Goal: Task Accomplishment & Management: Use online tool/utility

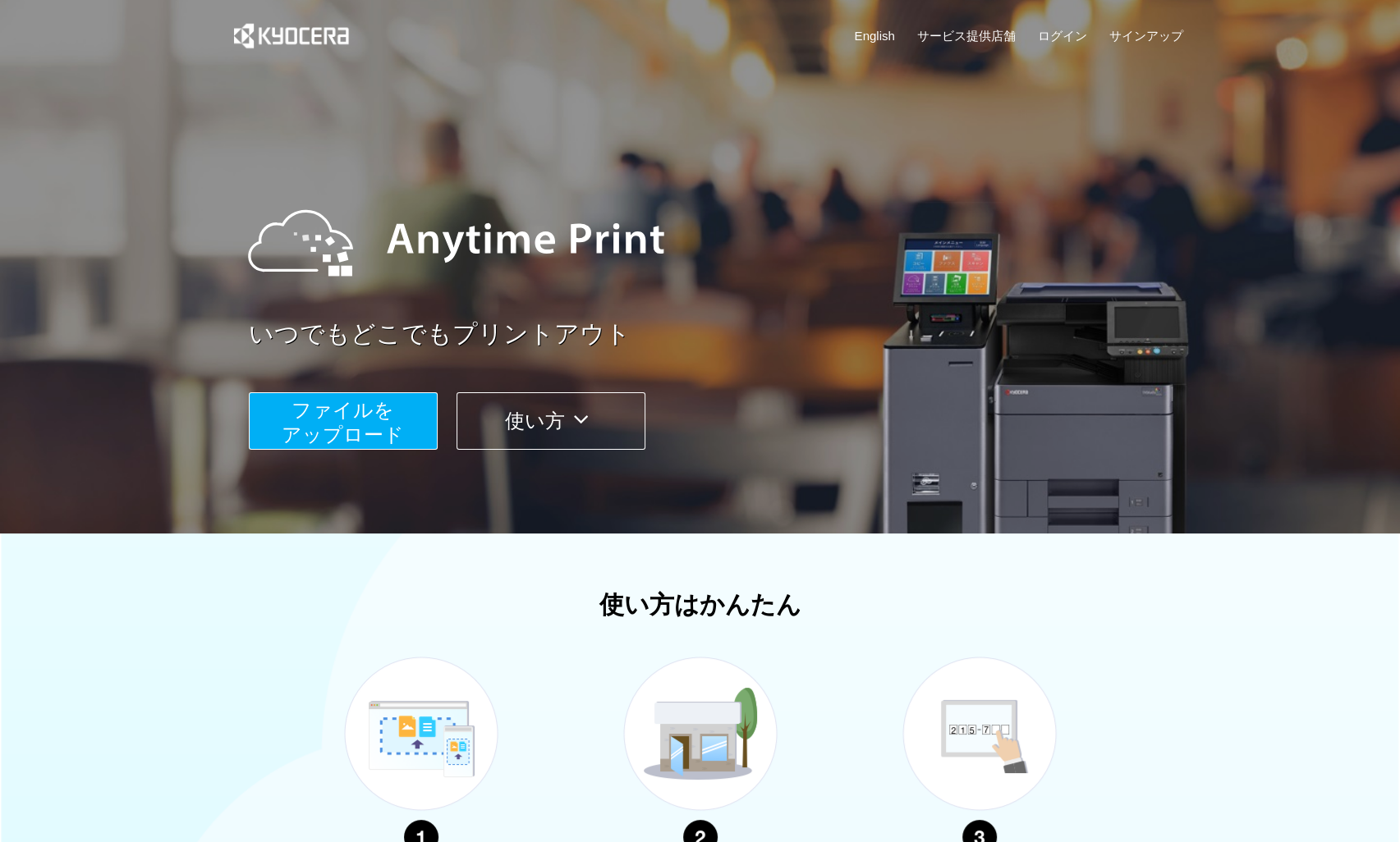
click at [368, 436] on span "ファイルを ​​アップロード" at bounding box center [343, 422] width 123 height 46
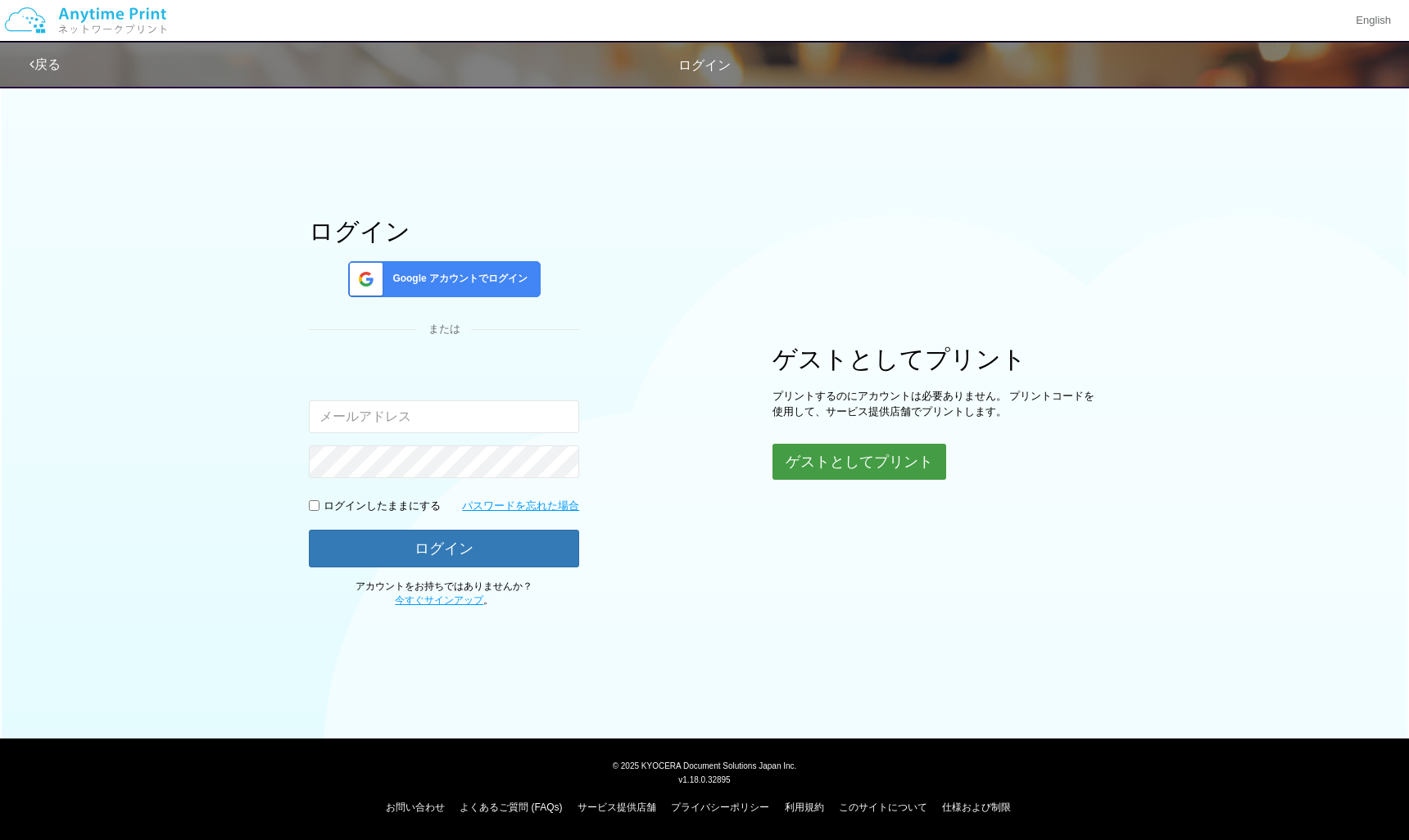
click at [839, 461] on button "ゲストとしてプリント" at bounding box center [859, 462] width 173 height 36
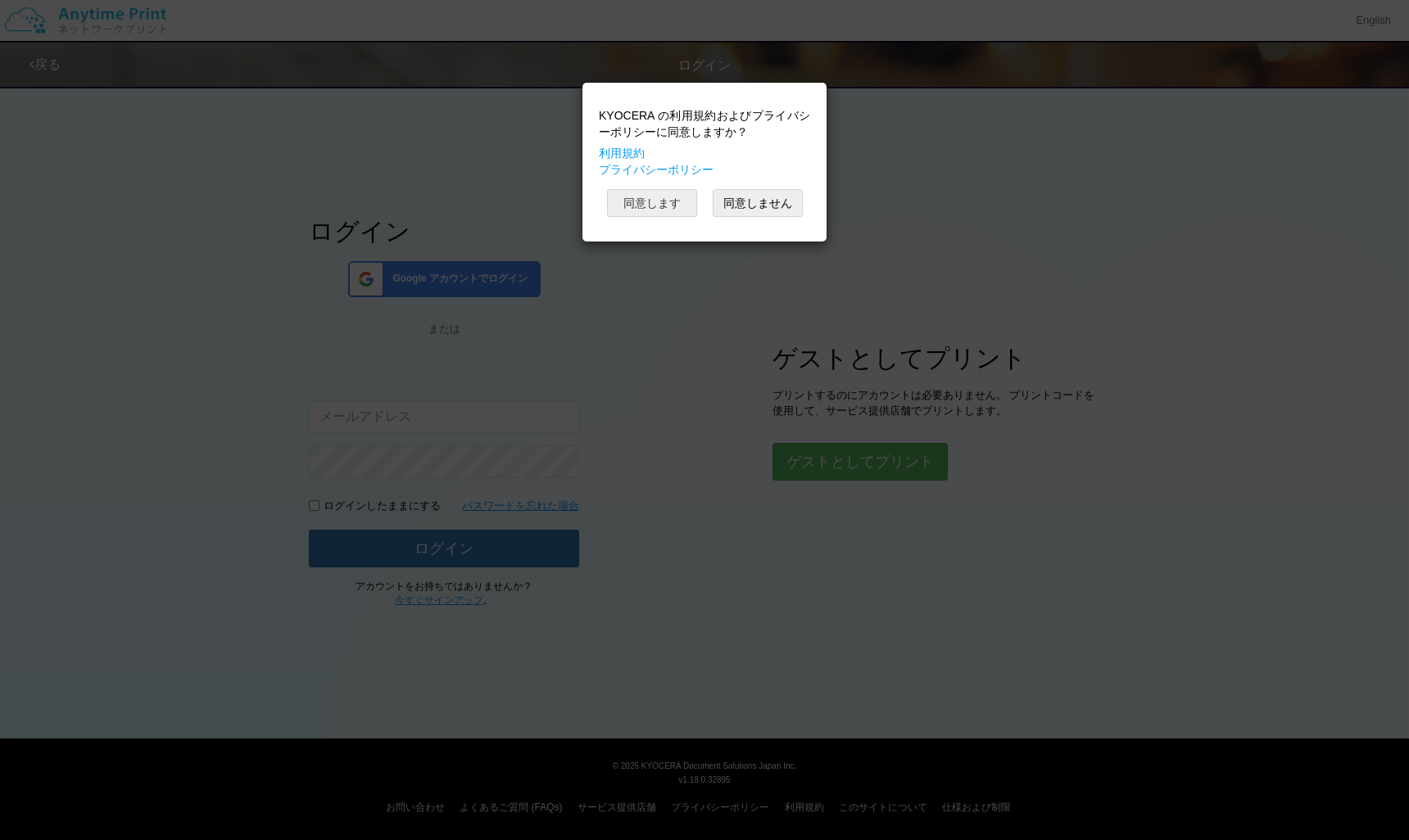
click at [658, 197] on button "同意します" at bounding box center [652, 203] width 90 height 28
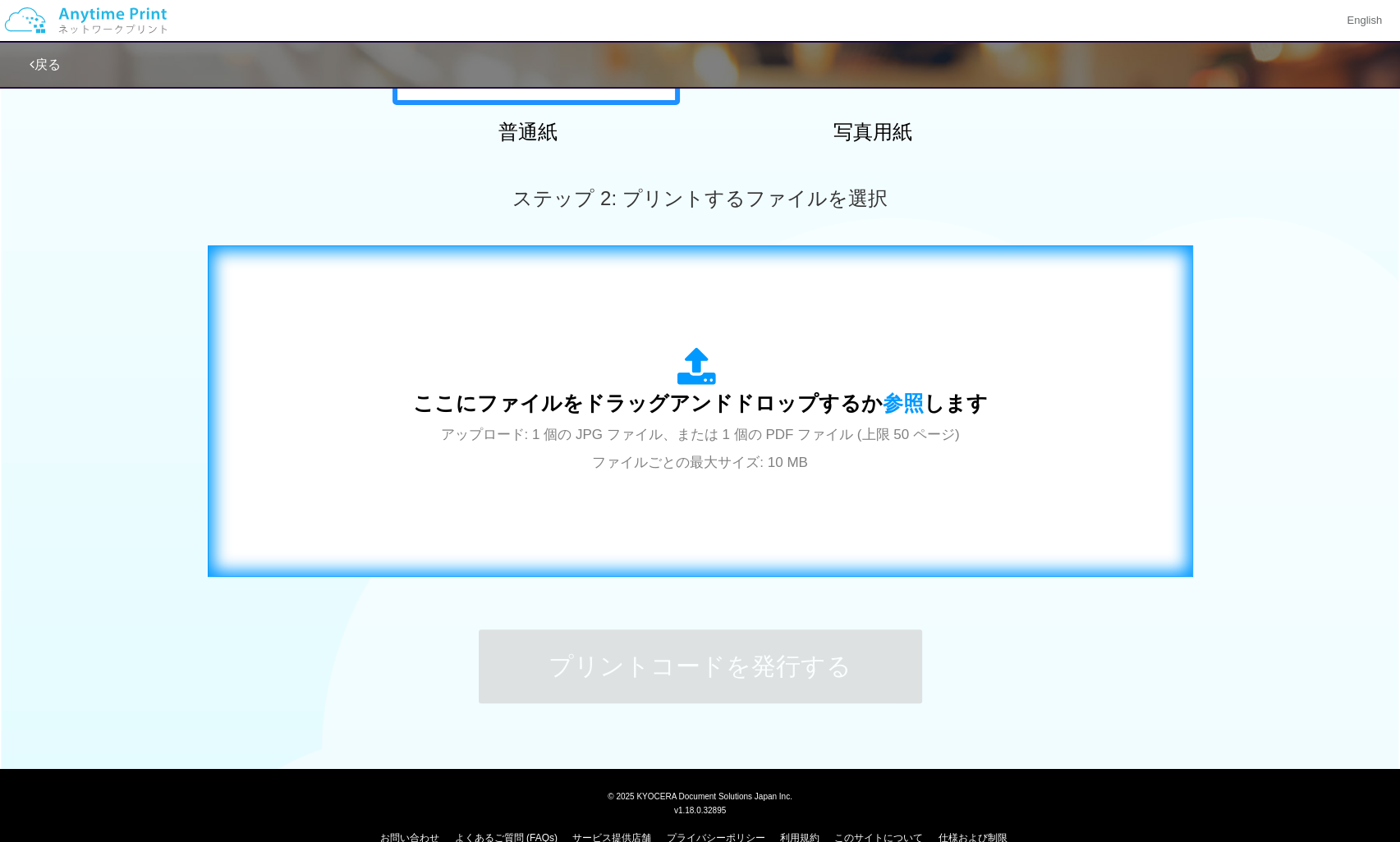
scroll to position [405, 0]
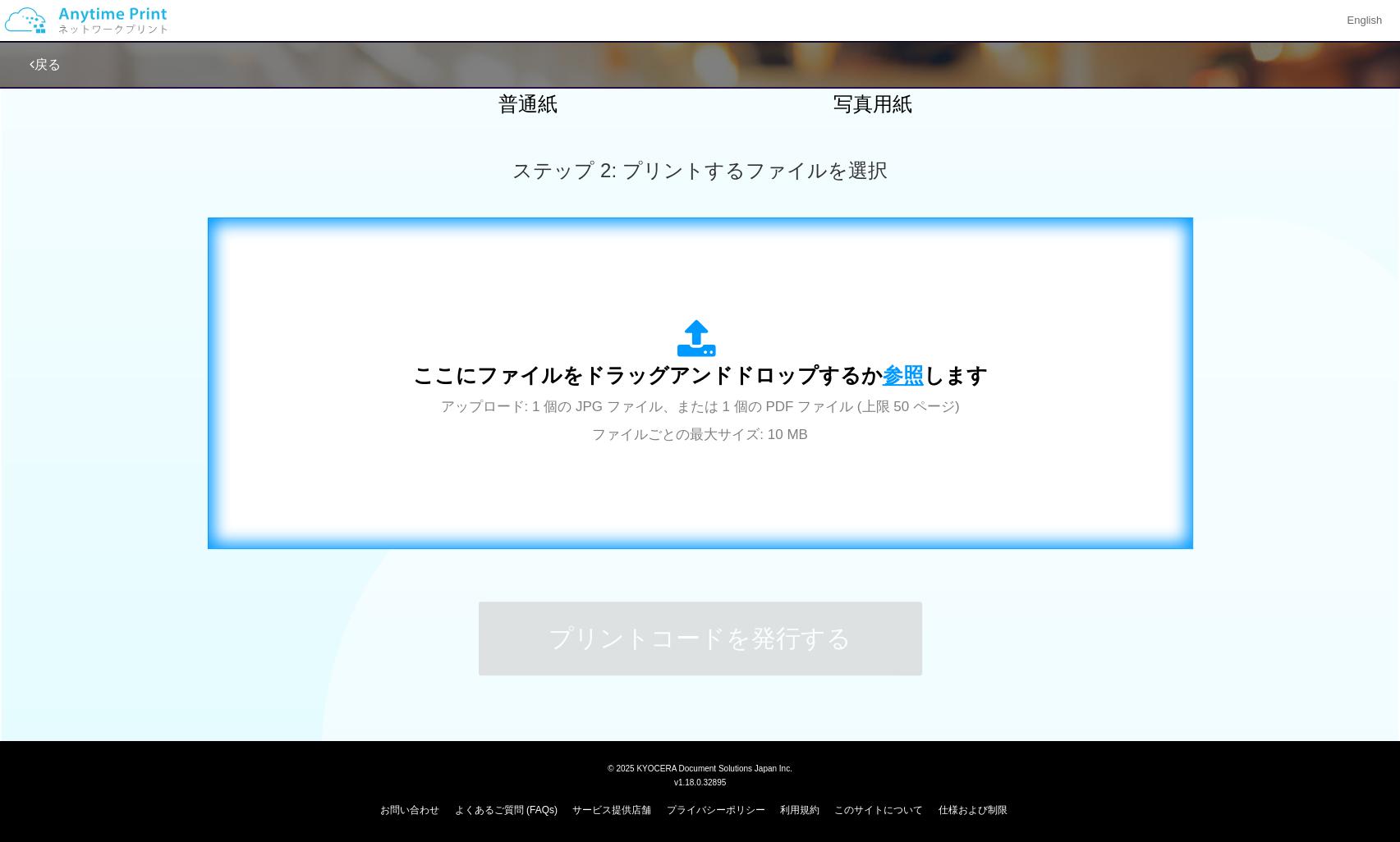
click at [895, 384] on span "参照" at bounding box center [904, 375] width 41 height 23
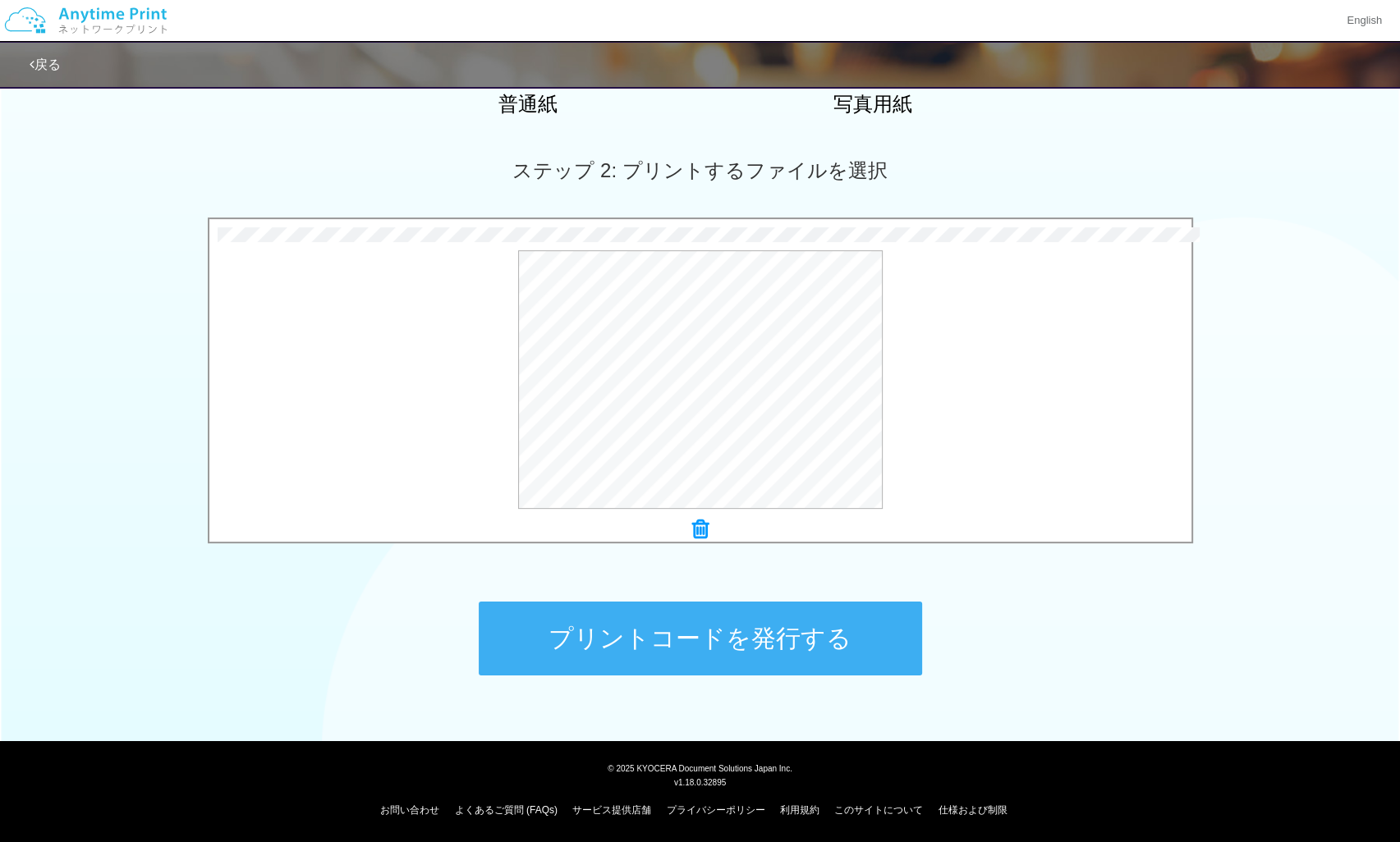
click at [769, 640] on button "プリントコードを発行する" at bounding box center [700, 639] width 443 height 74
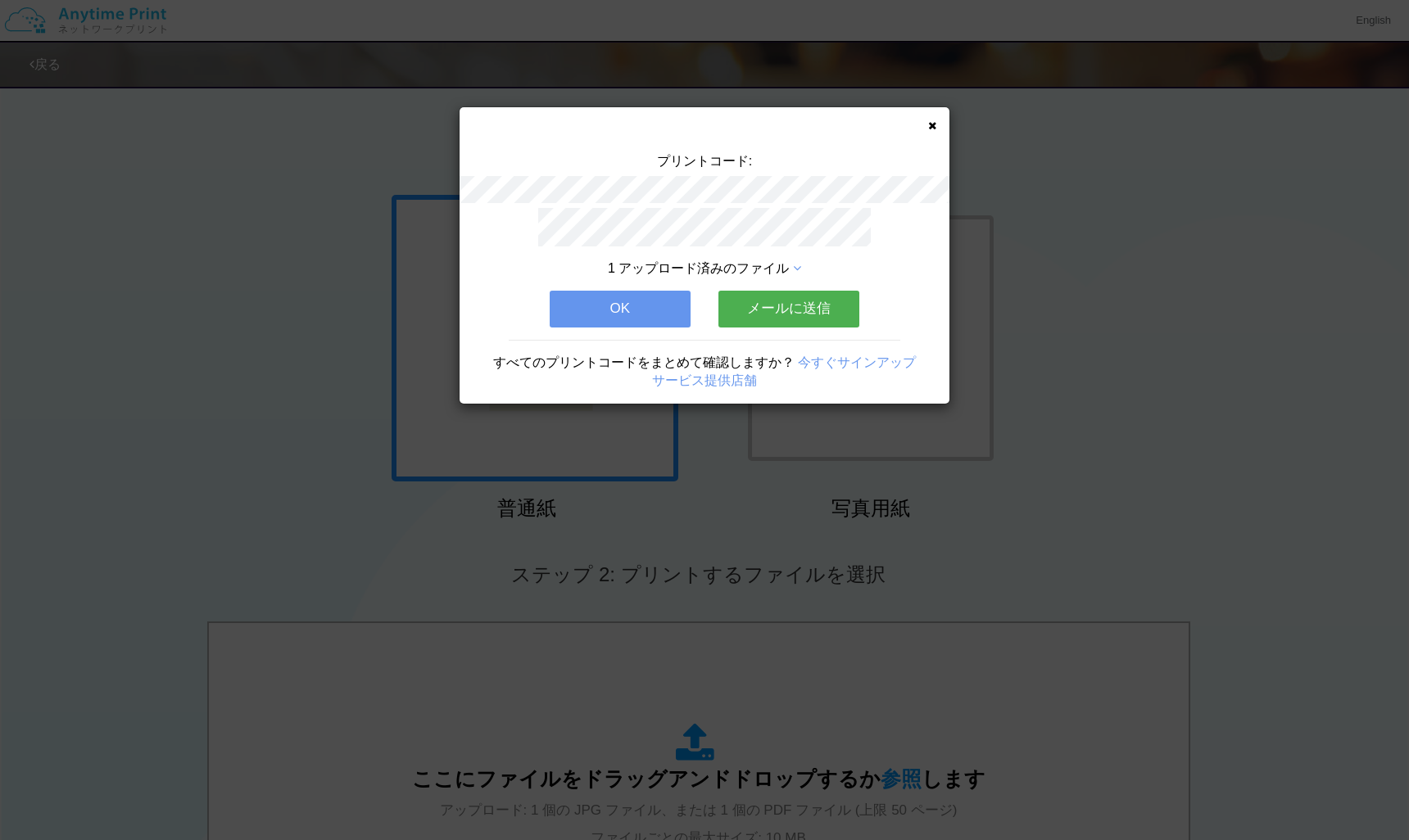
click at [784, 303] on button "メールに送信" at bounding box center [789, 309] width 141 height 36
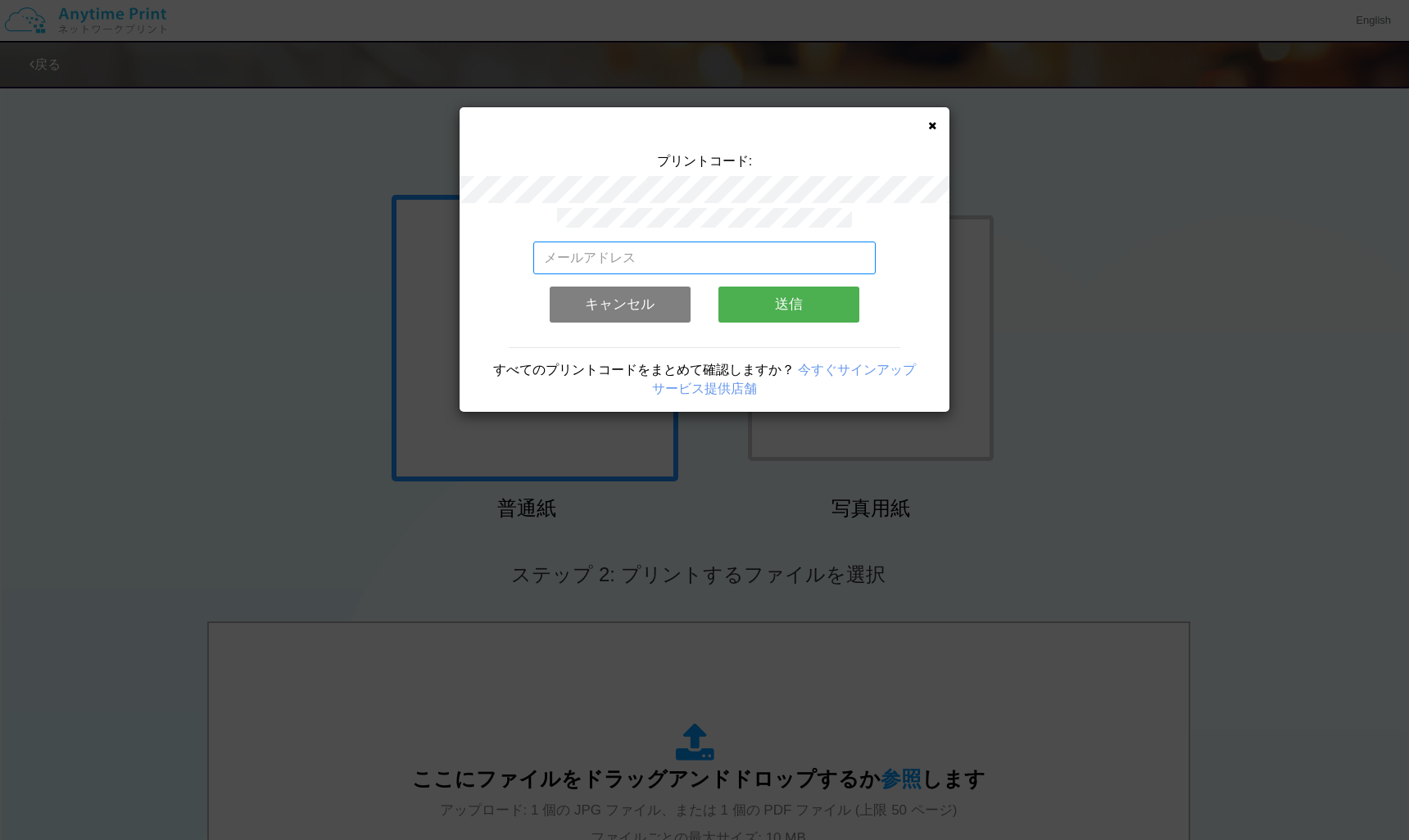
click at [615, 250] on input "email" at bounding box center [705, 258] width 343 height 32
type input "[EMAIL_ADDRESS][DOMAIN_NAME]"
click at [787, 292] on button "送信" at bounding box center [789, 304] width 141 height 36
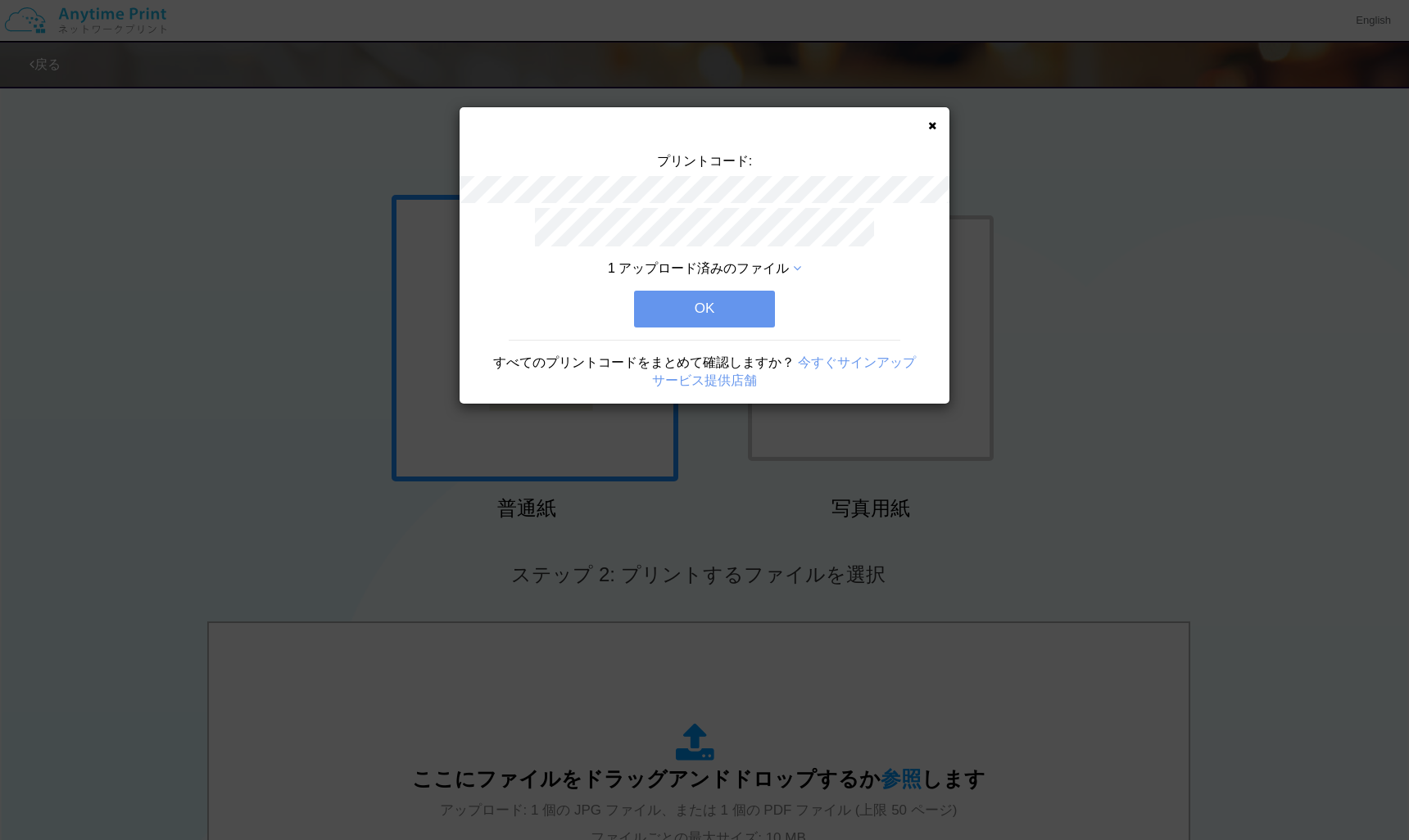
click at [716, 306] on button "OK" at bounding box center [705, 309] width 141 height 36
